Goal: Transaction & Acquisition: Purchase product/service

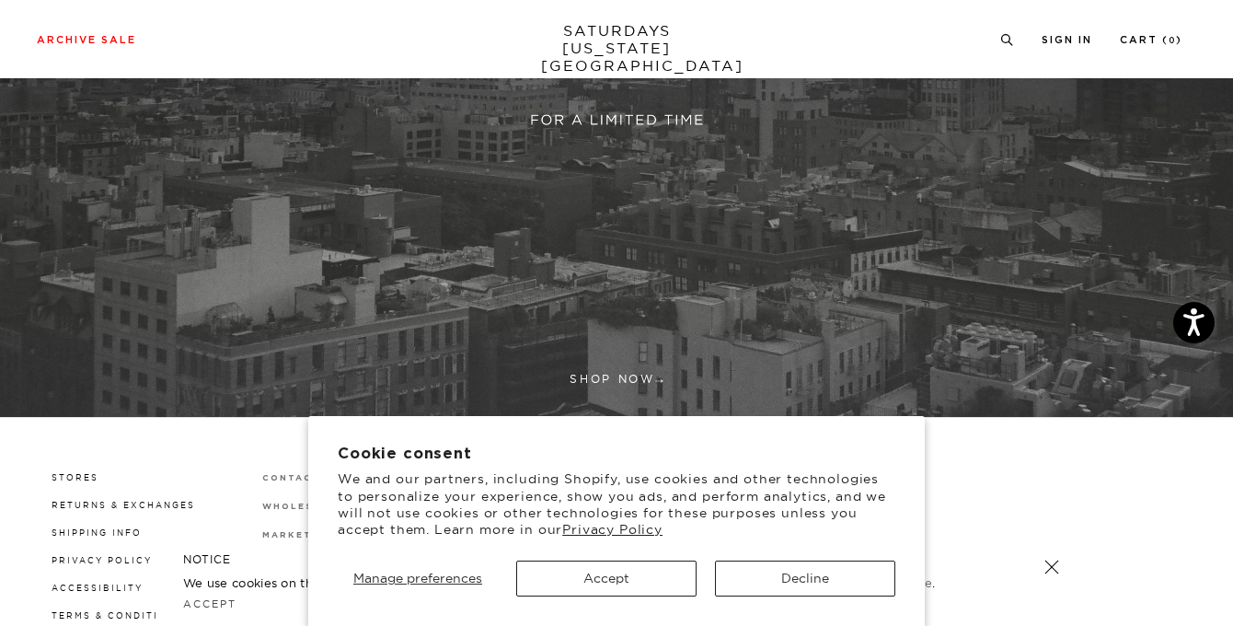
scroll to position [433, 0]
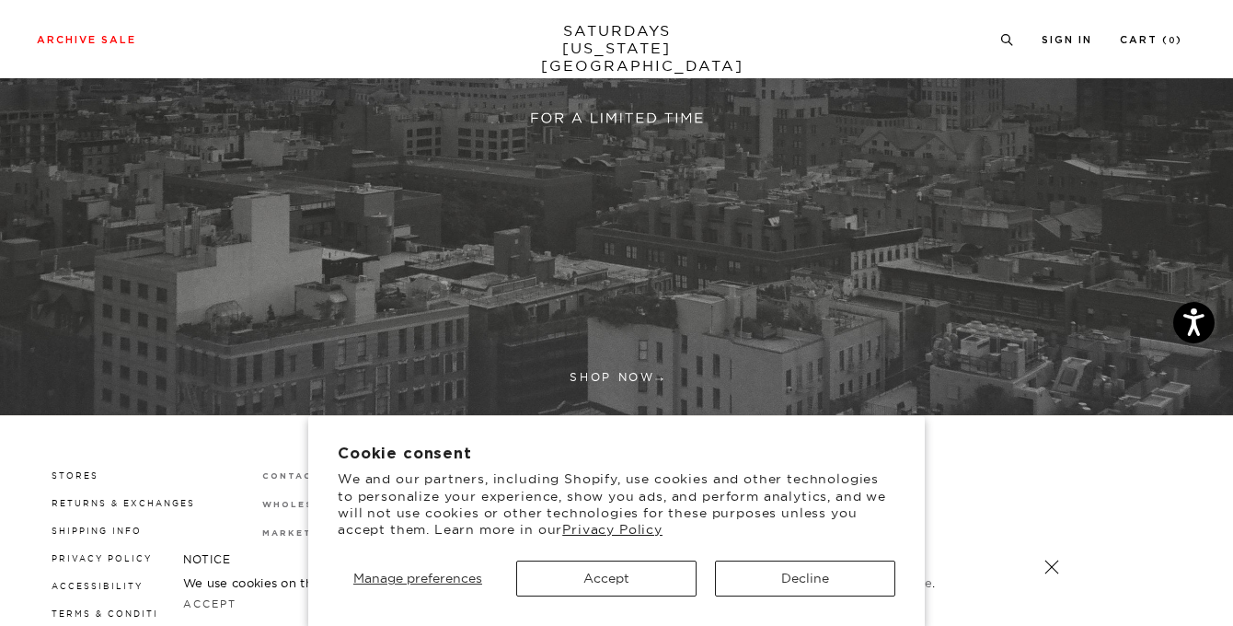
click at [619, 565] on button "Accept" at bounding box center [606, 578] width 180 height 36
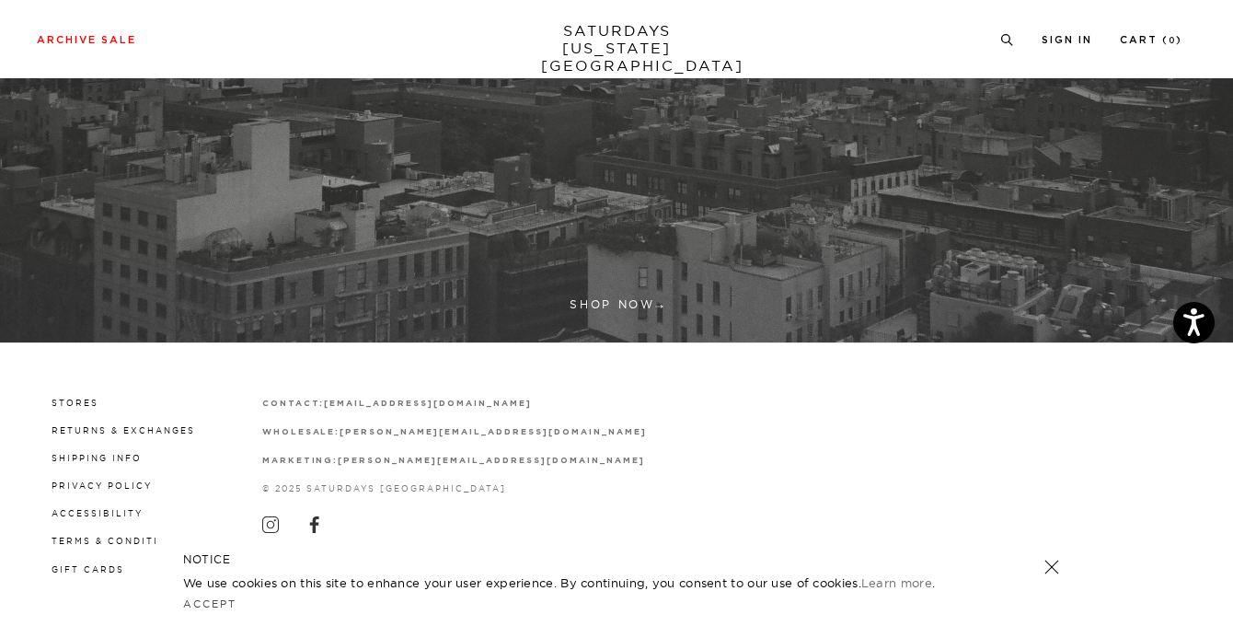
scroll to position [505, 0]
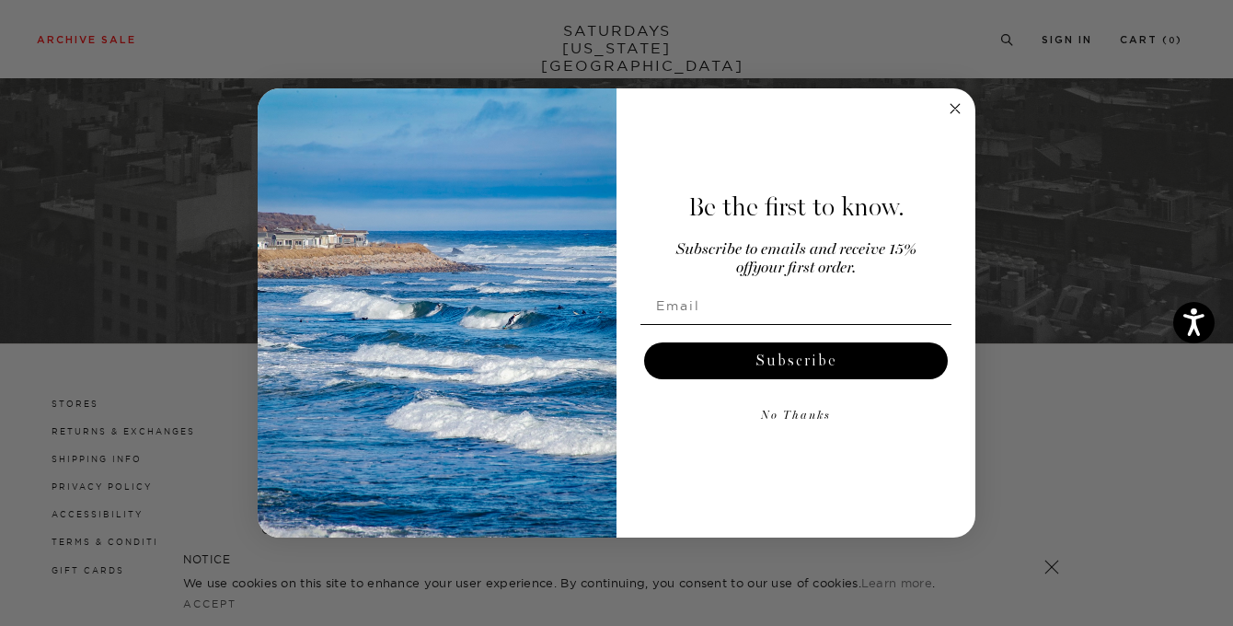
click at [952, 114] on circle "Close dialog" at bounding box center [955, 108] width 21 height 21
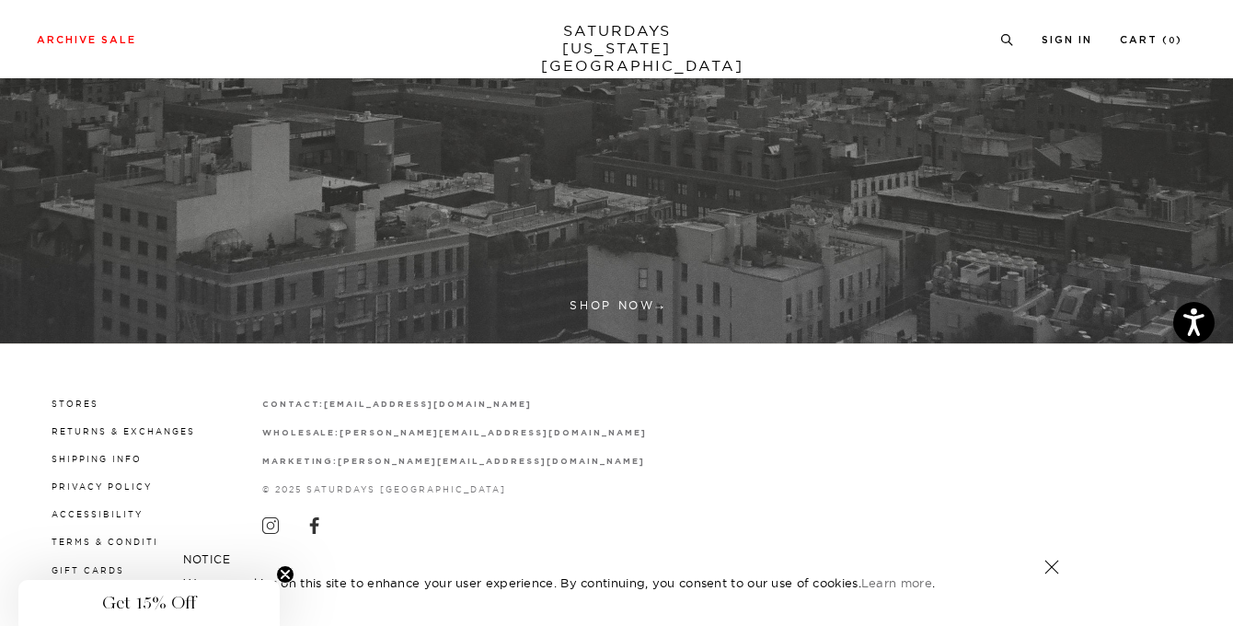
click at [1052, 570] on link at bounding box center [1052, 567] width 26 height 26
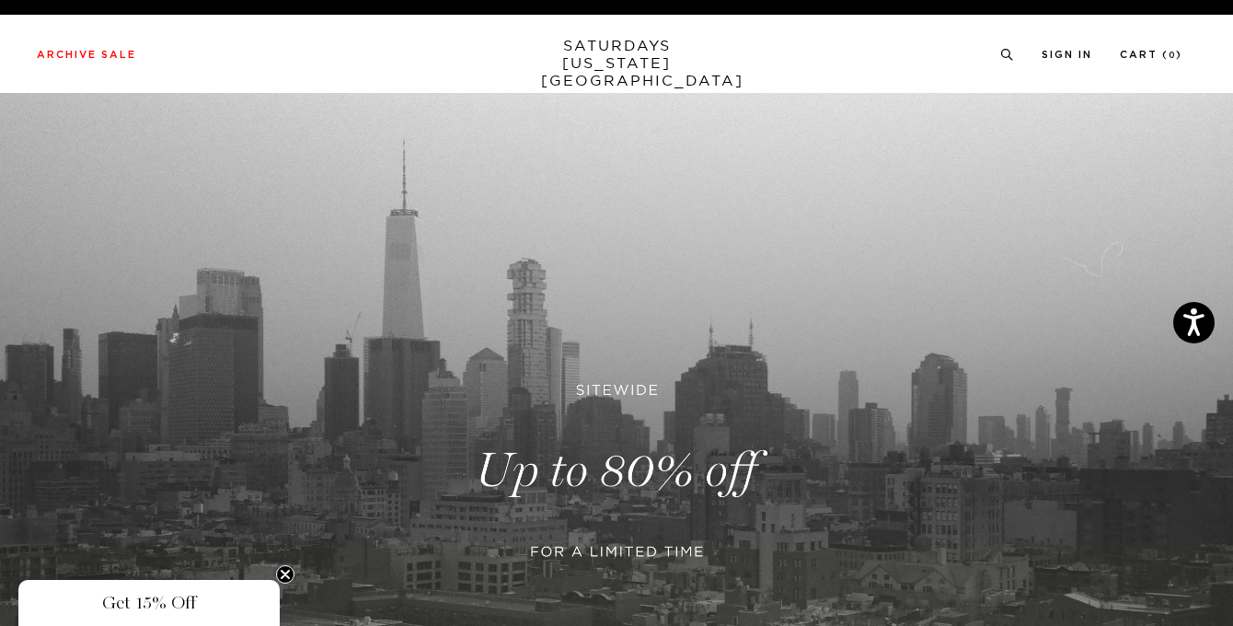
scroll to position [0, 0]
click at [603, 55] on link "SATURDAYS [US_STATE][GEOGRAPHIC_DATA]" at bounding box center [617, 63] width 152 height 52
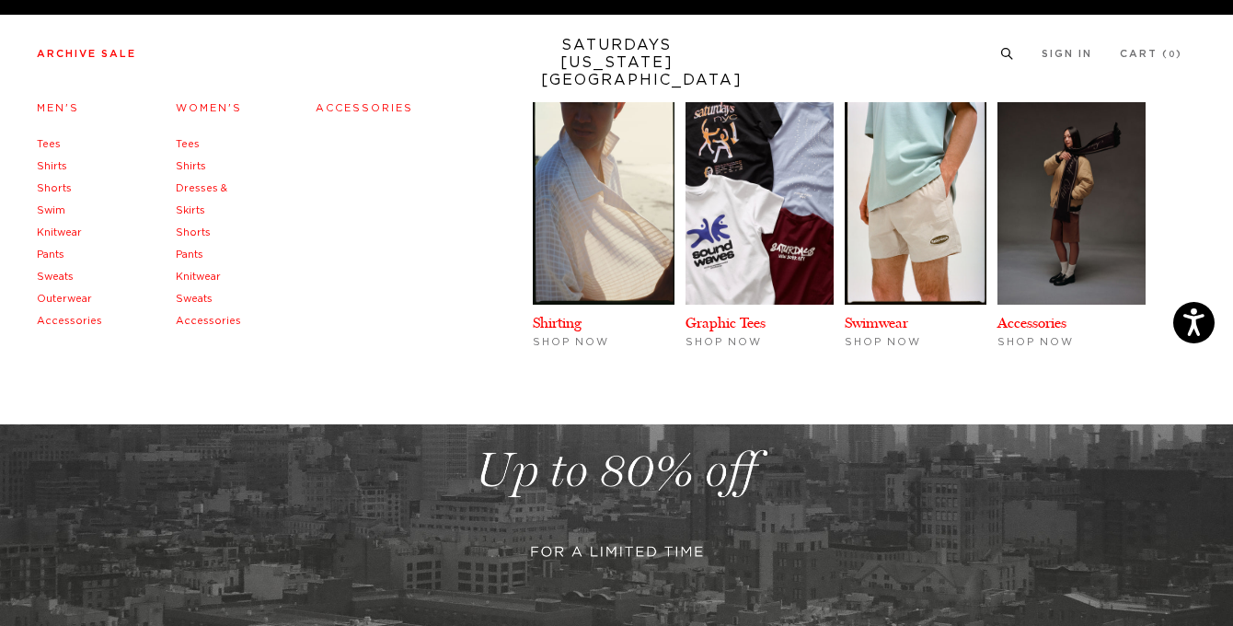
click at [103, 53] on link "Archive Sale" at bounding box center [86, 54] width 99 height 10
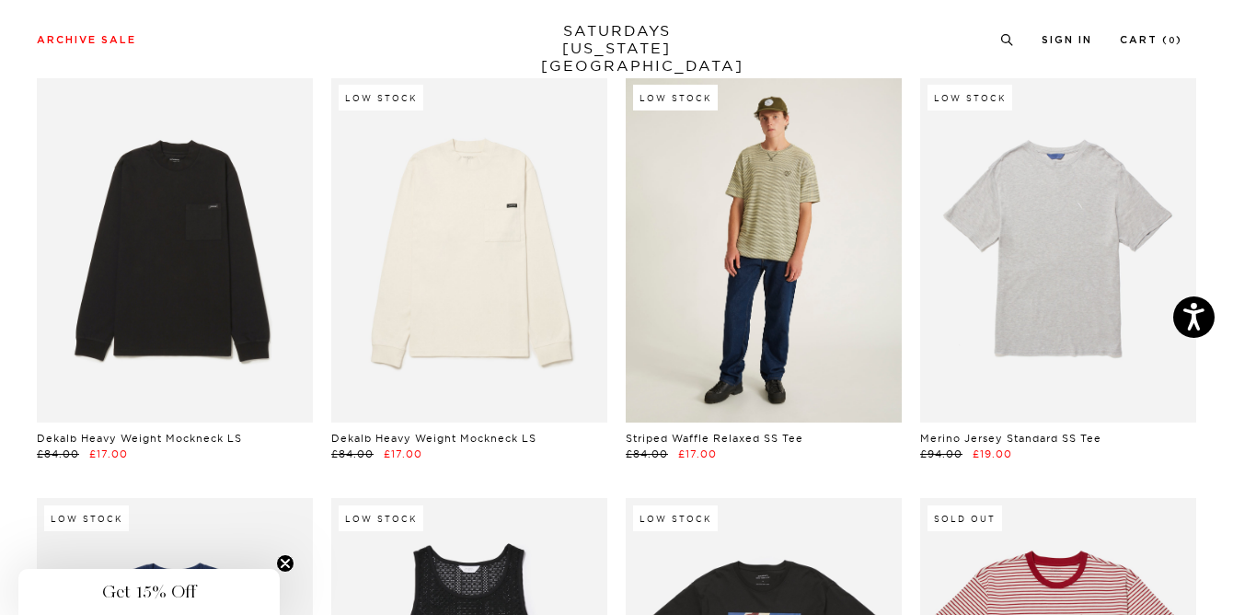
scroll to position [114, 5]
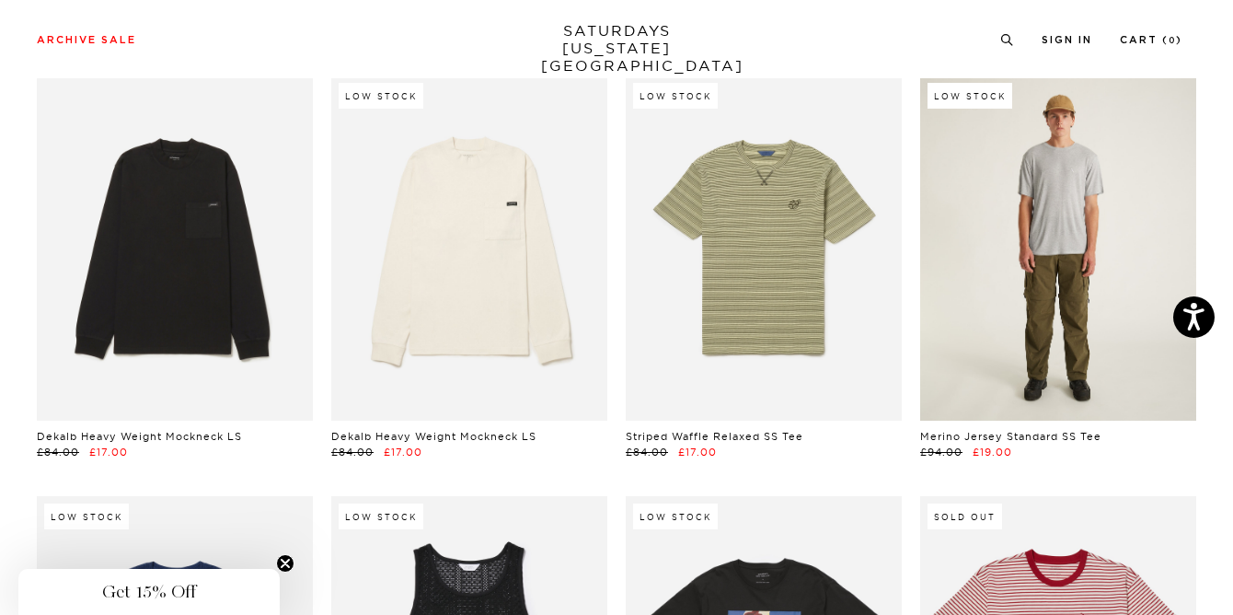
click at [1045, 216] on link at bounding box center [1058, 247] width 276 height 345
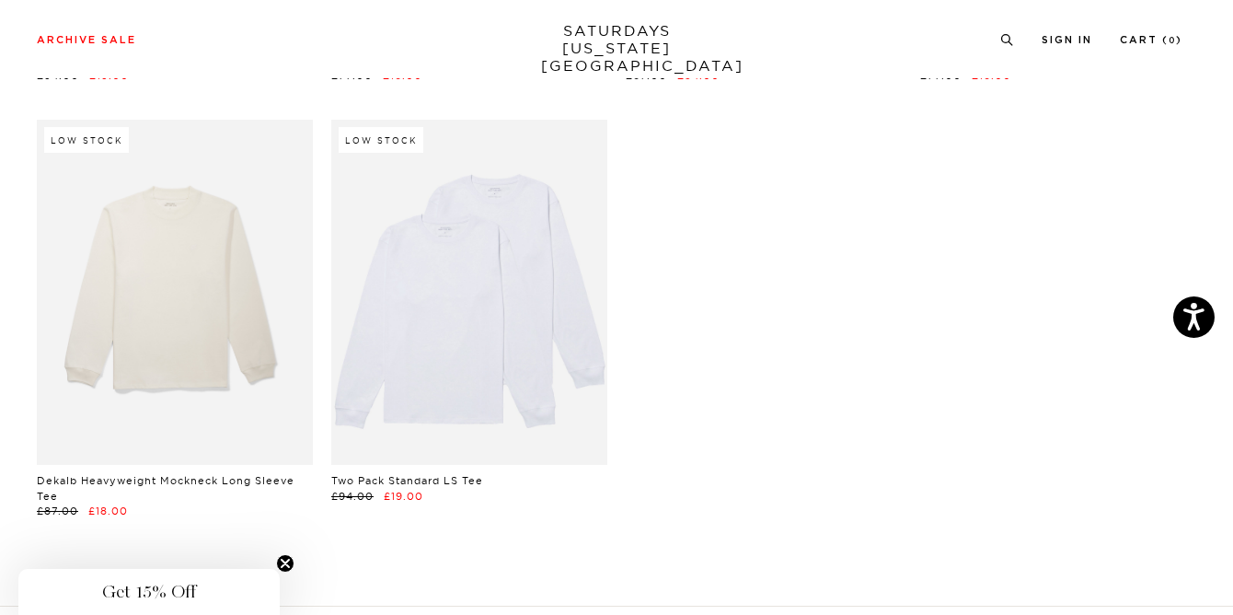
scroll to position [3016, 0]
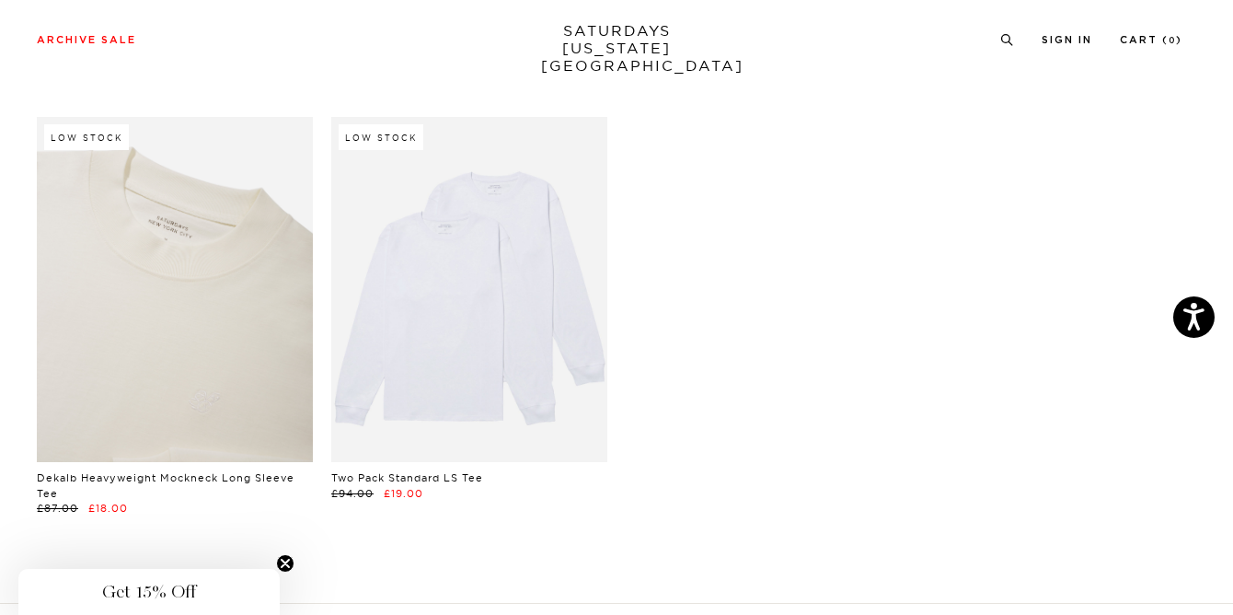
click at [162, 298] on link at bounding box center [175, 289] width 276 height 345
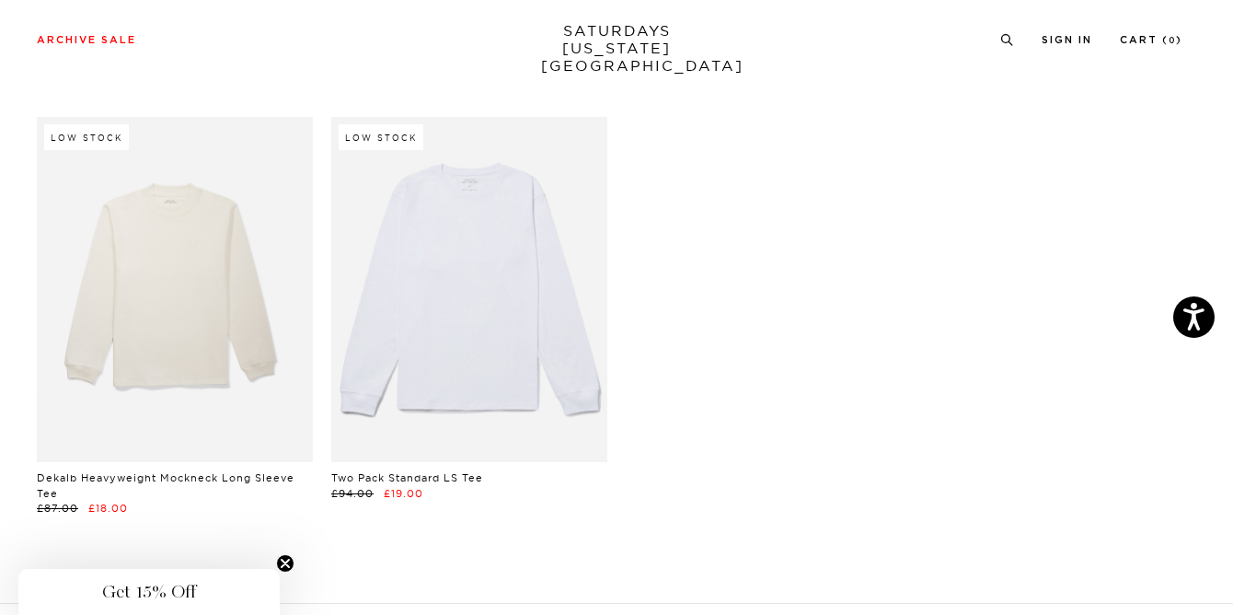
click at [442, 246] on link at bounding box center [469, 289] width 276 height 345
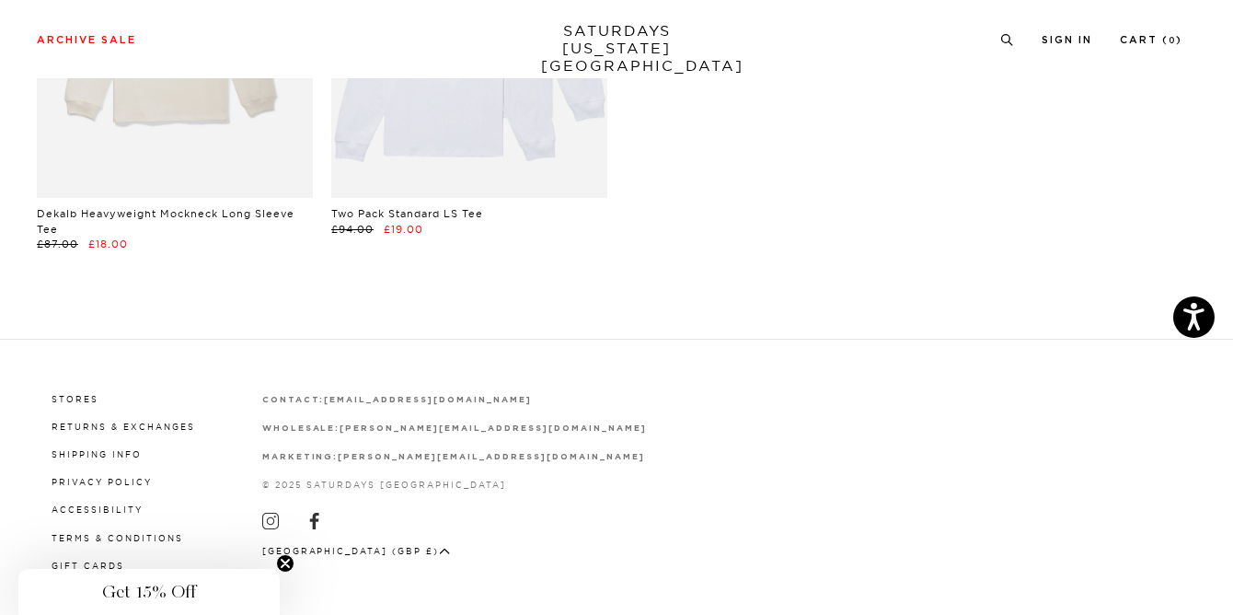
scroll to position [3278, 0]
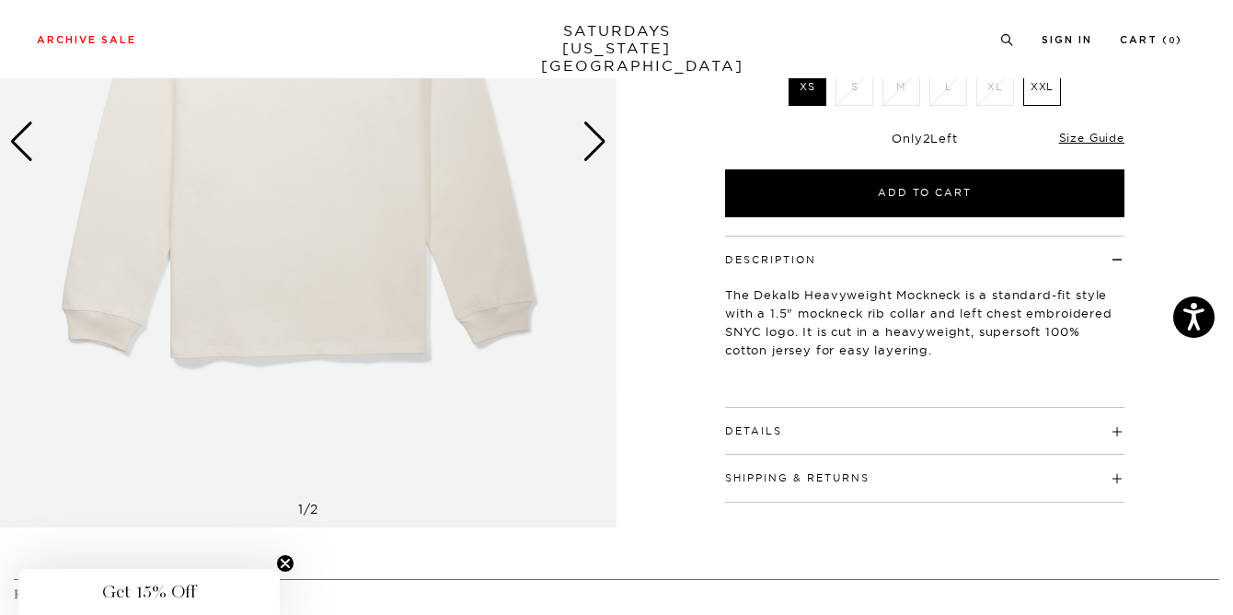
scroll to position [338, 0]
click at [596, 146] on div "Next slide" at bounding box center [594, 141] width 25 height 40
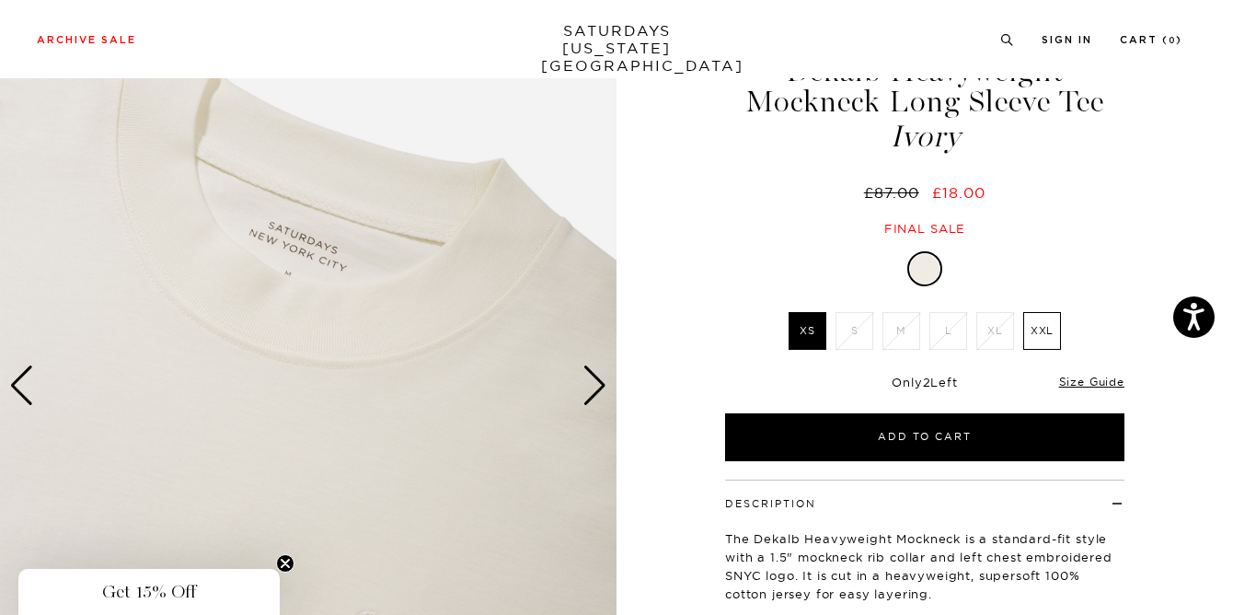
scroll to position [92, 0]
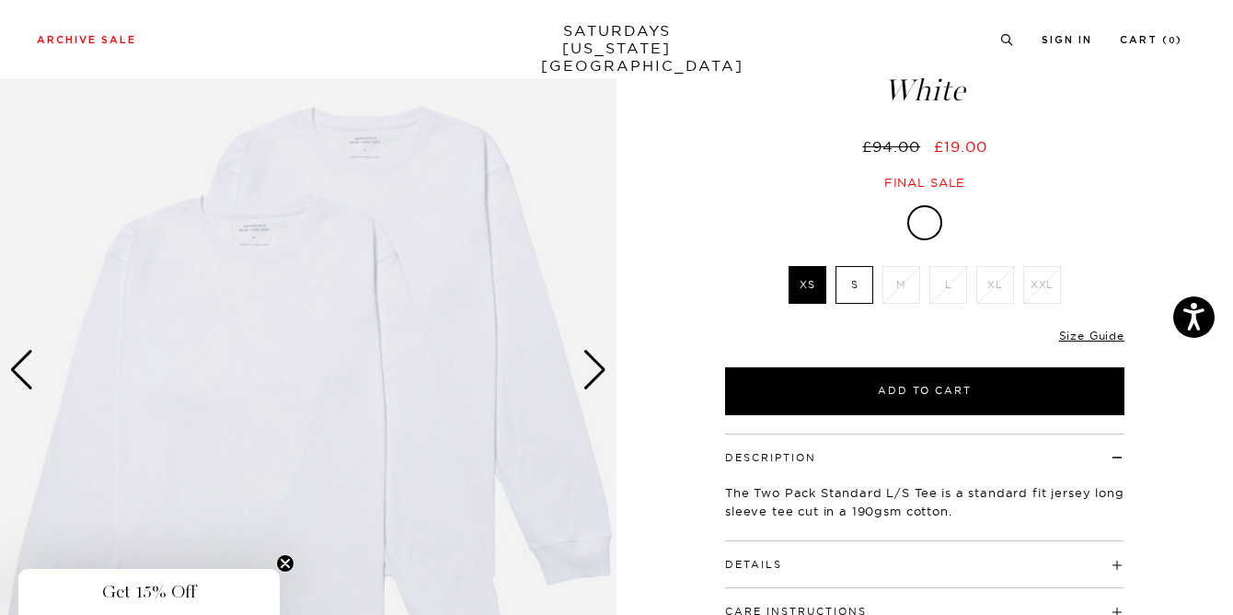
scroll to position [111, 0]
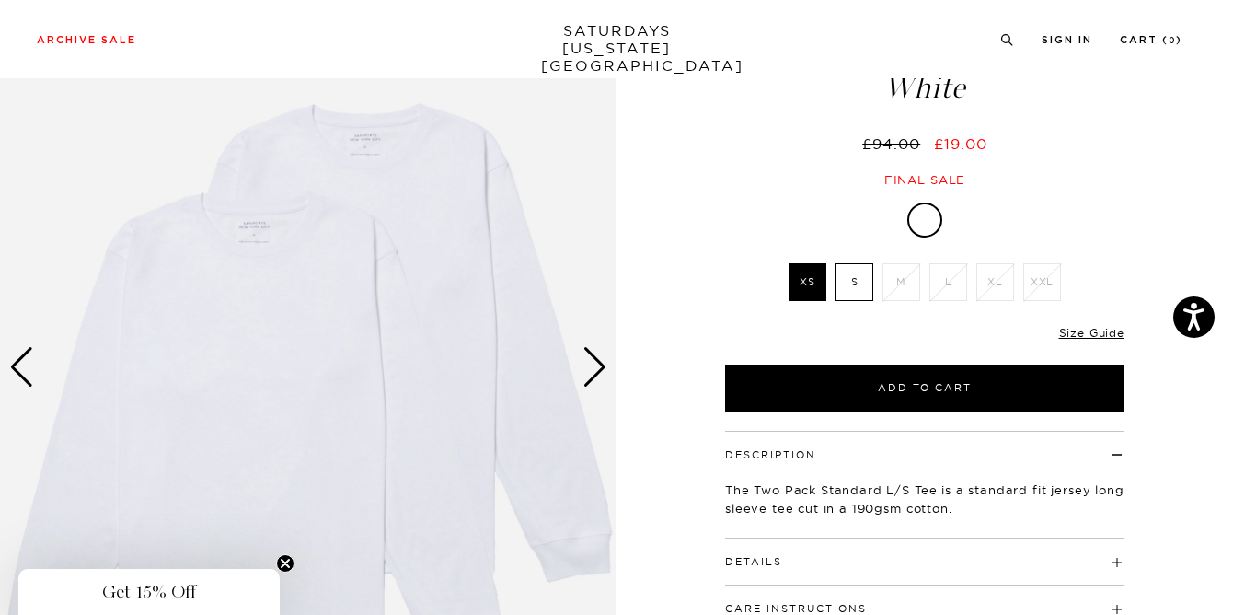
click at [603, 363] on div "Next slide" at bounding box center [594, 367] width 25 height 40
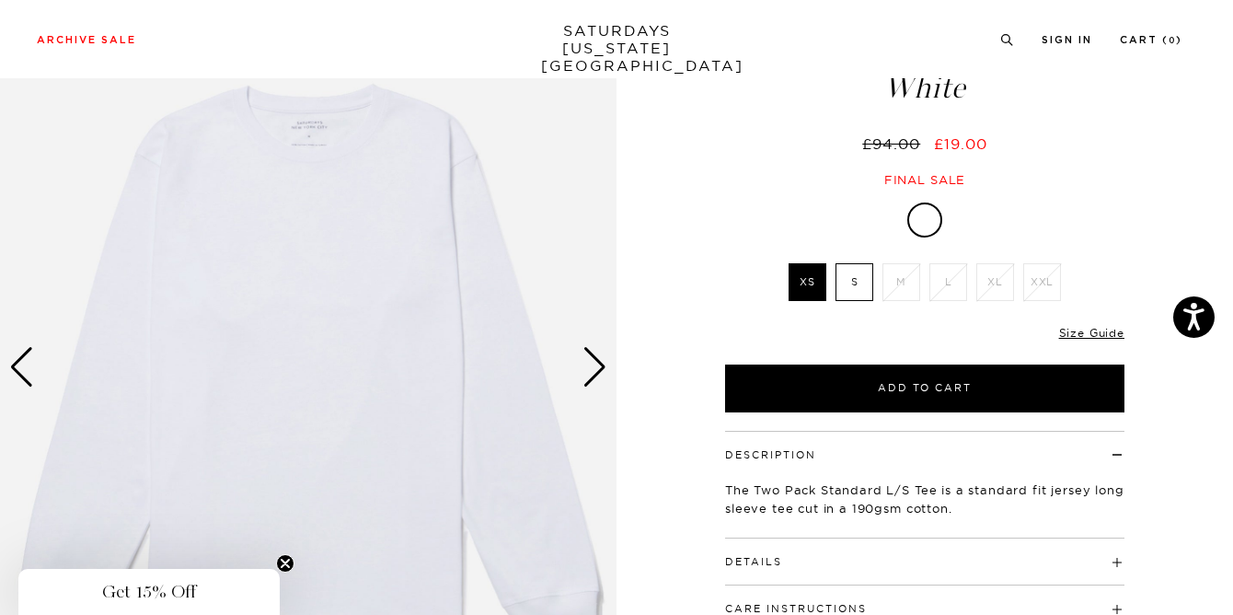
click at [603, 363] on div "Next slide" at bounding box center [594, 367] width 25 height 40
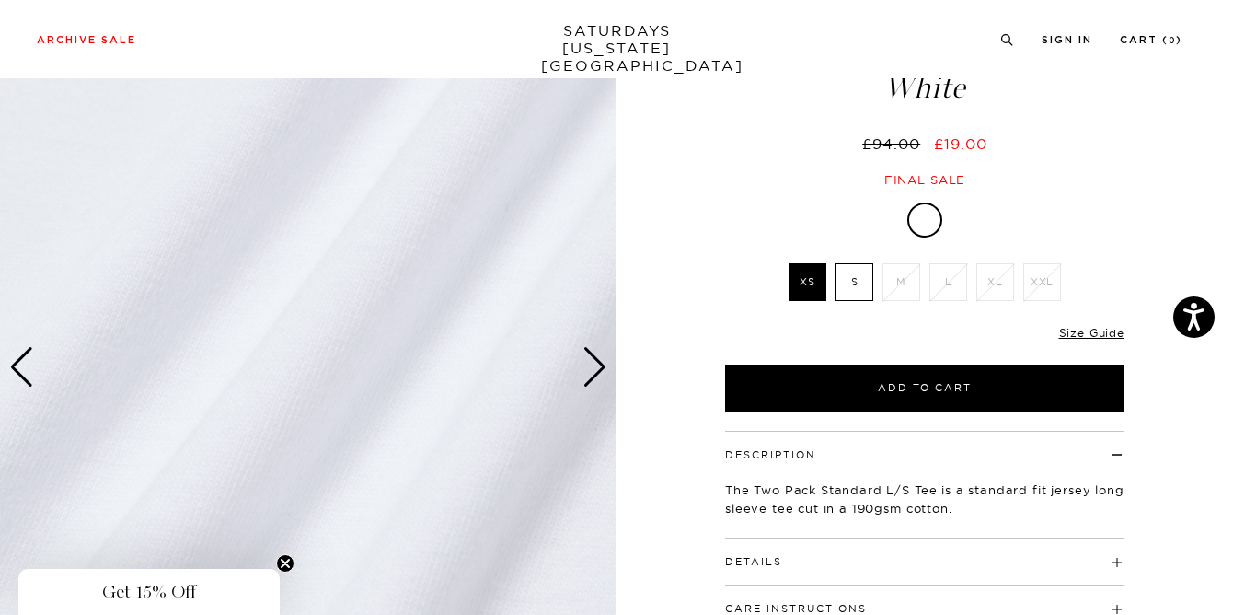
click at [603, 363] on div "Next slide" at bounding box center [594, 367] width 25 height 40
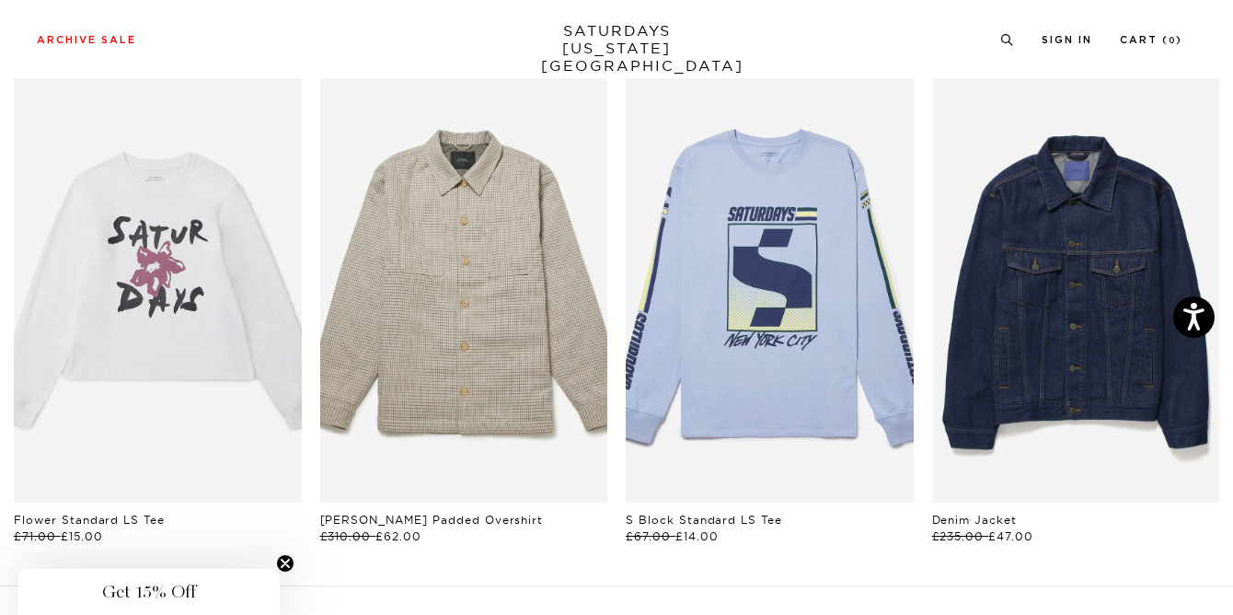
scroll to position [902, 0]
